Goal: Task Accomplishment & Management: Use online tool/utility

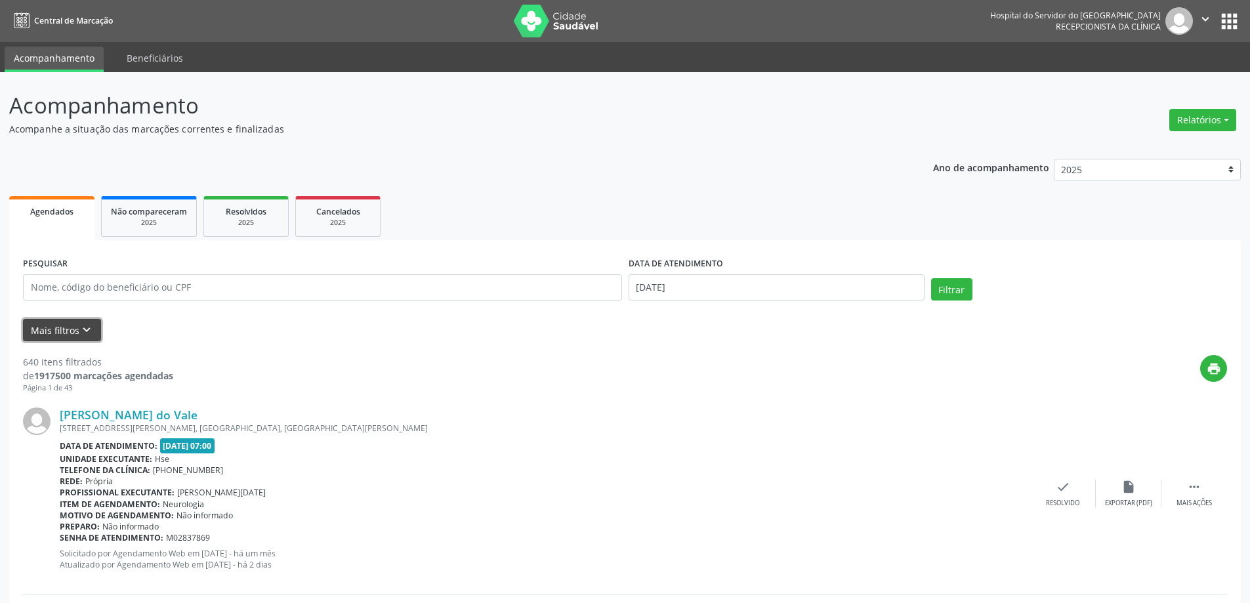
click at [77, 333] on button "Mais filtros keyboard_arrow_down" at bounding box center [62, 330] width 78 height 23
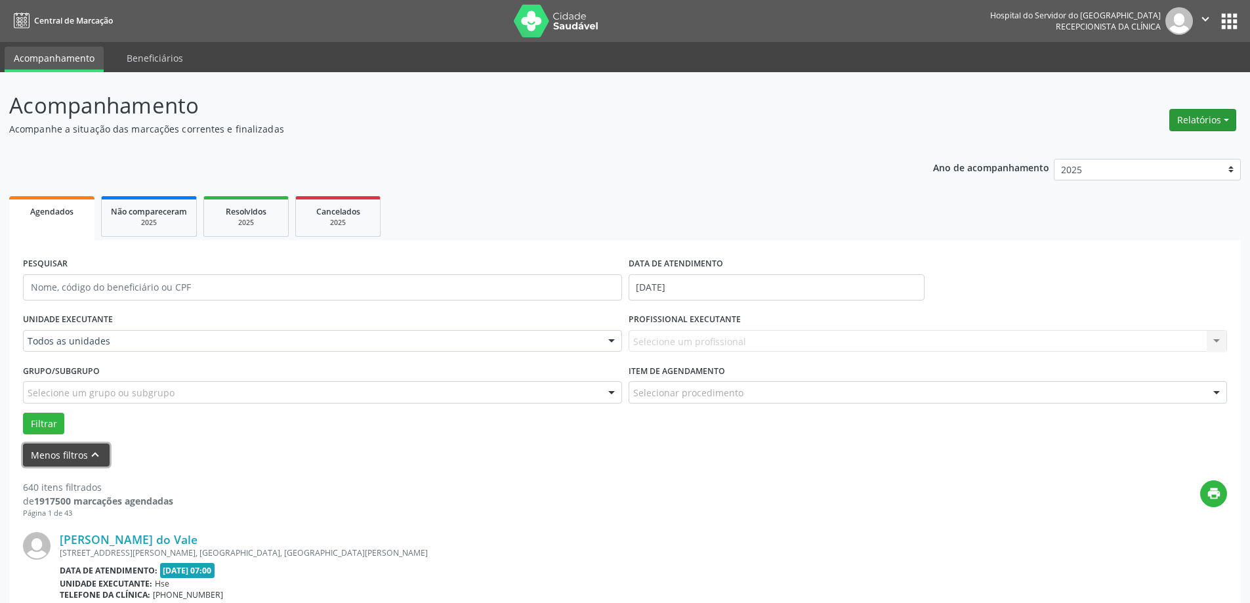
click at [1199, 121] on button "Relatórios" at bounding box center [1202, 120] width 67 height 22
click at [1180, 147] on link "Agendamentos" at bounding box center [1165, 148] width 141 height 18
select select "8"
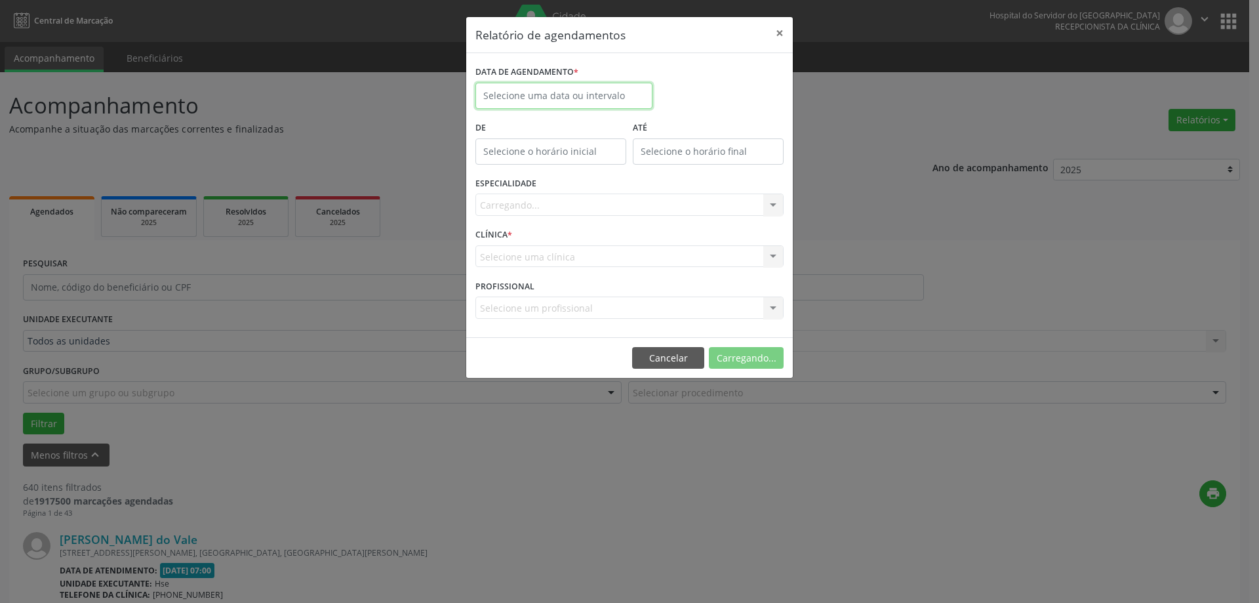
click at [577, 95] on input "text" at bounding box center [564, 96] width 177 height 26
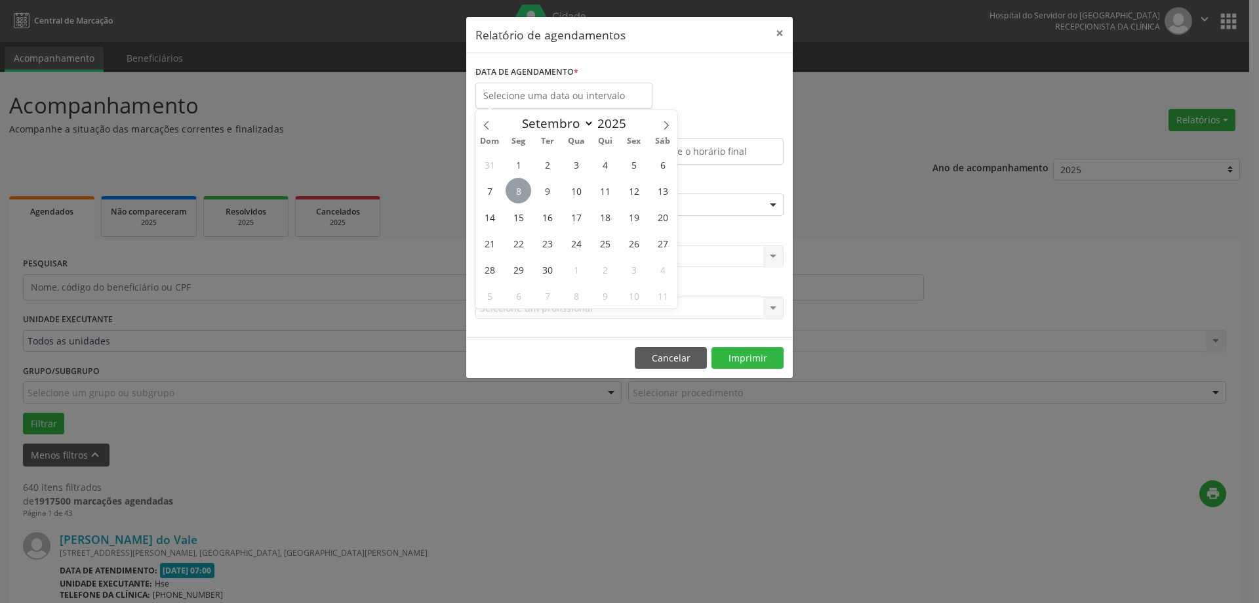
click at [520, 194] on span "8" at bounding box center [519, 191] width 26 height 26
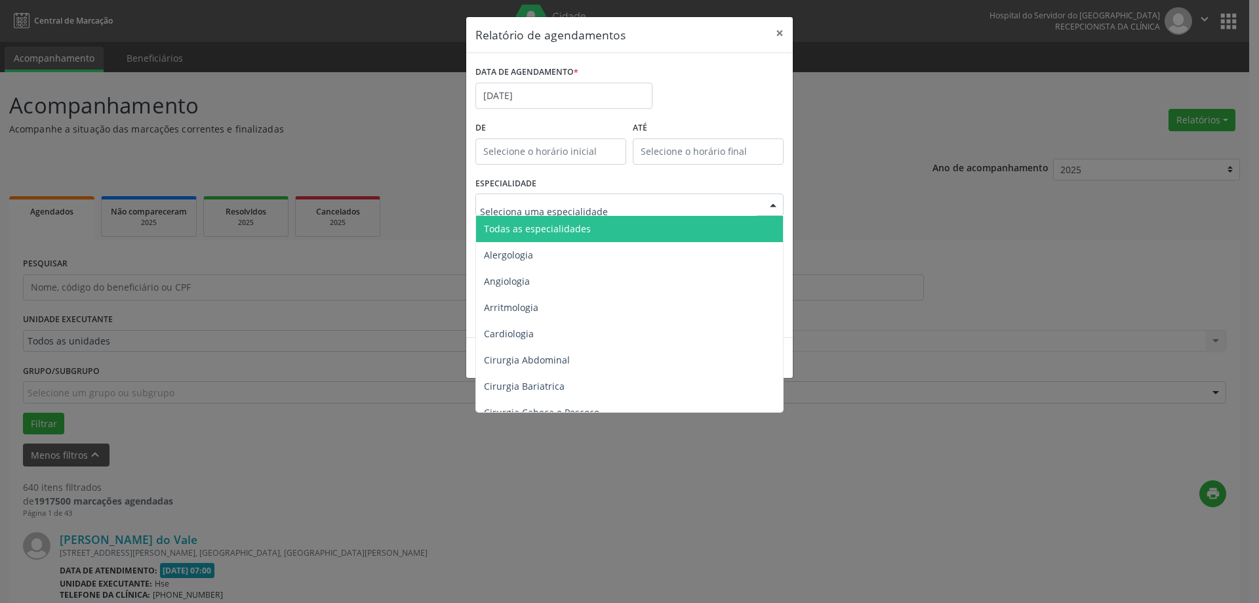
click at [555, 197] on div at bounding box center [630, 205] width 308 height 22
click at [567, 230] on span "Todas as especialidades" at bounding box center [537, 228] width 107 height 12
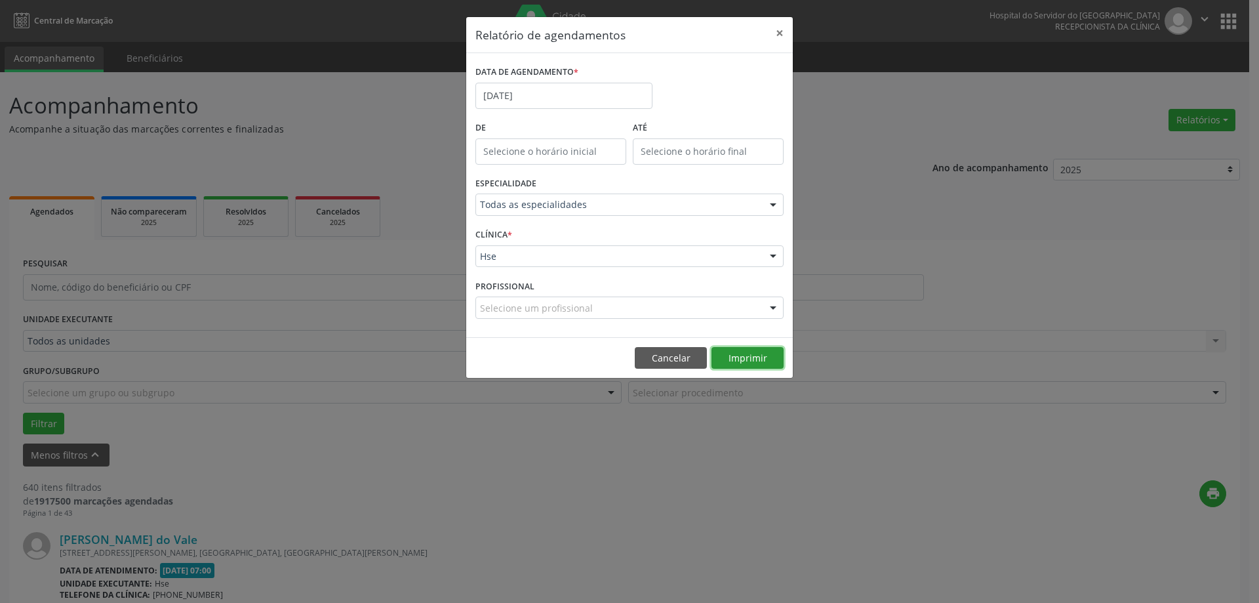
click at [742, 363] on button "Imprimir" at bounding box center [748, 358] width 72 height 22
click at [675, 360] on button "Cancelar" at bounding box center [671, 358] width 72 height 22
